Goal: Navigation & Orientation: Go to known website

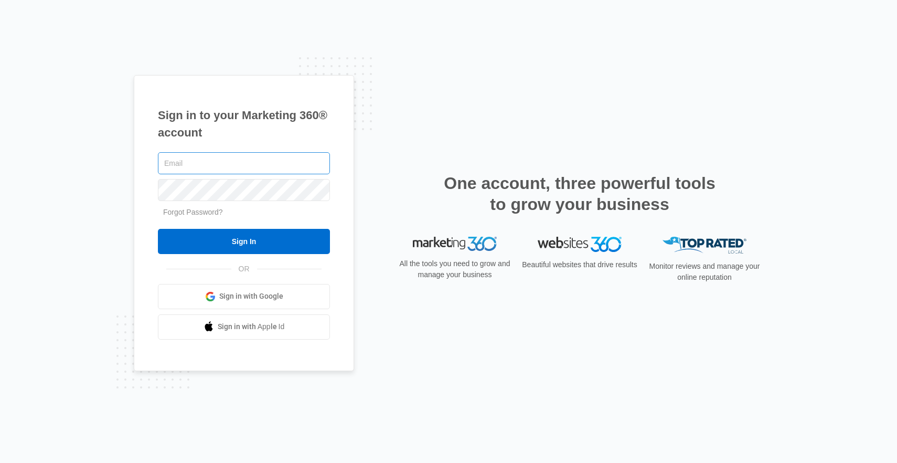
type input "[EMAIL_ADDRESS][DOMAIN_NAME]"
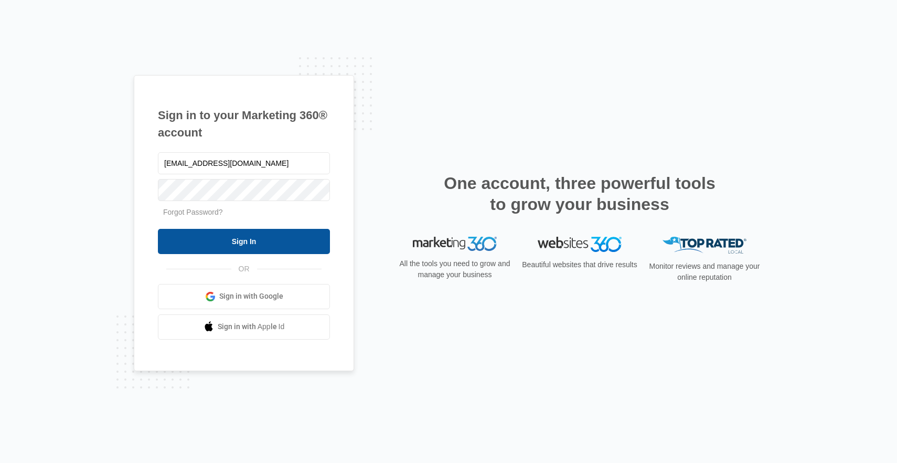
click at [281, 231] on input "Sign In" at bounding box center [244, 241] width 172 height 25
